Goal: Task Accomplishment & Management: Complete application form

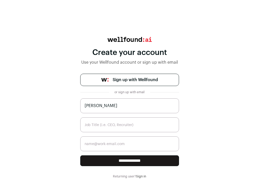
type input "Camila Luz Brizuela"
type input "J"
type input "HR Assistant"
type input "camilaluzbrizuelaaf@gmail.com"
click at [149, 161] on input "**********" at bounding box center [129, 161] width 99 height 11
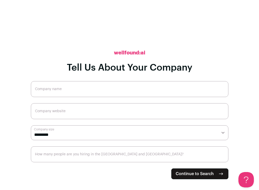
click at [87, 86] on input "Company name" at bounding box center [129, 89] width 197 height 16
click at [188, 173] on span "Continue to Search" at bounding box center [195, 174] width 38 height 6
